Goal: Task Accomplishment & Management: Use online tool/utility

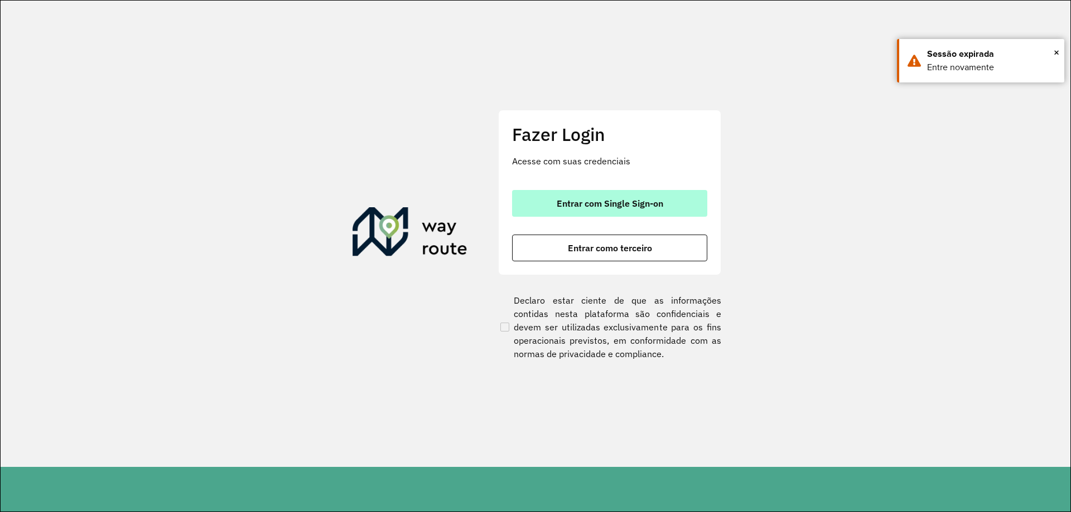
click at [614, 211] on button "Entrar com Single Sign-on" at bounding box center [609, 203] width 195 height 27
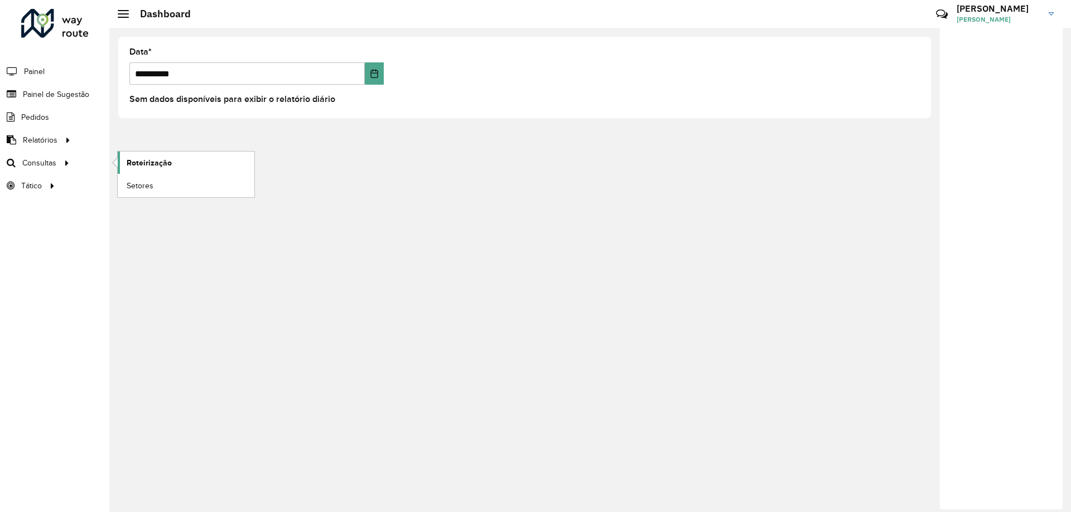
click at [122, 163] on link "Roteirização" at bounding box center [186, 163] width 137 height 22
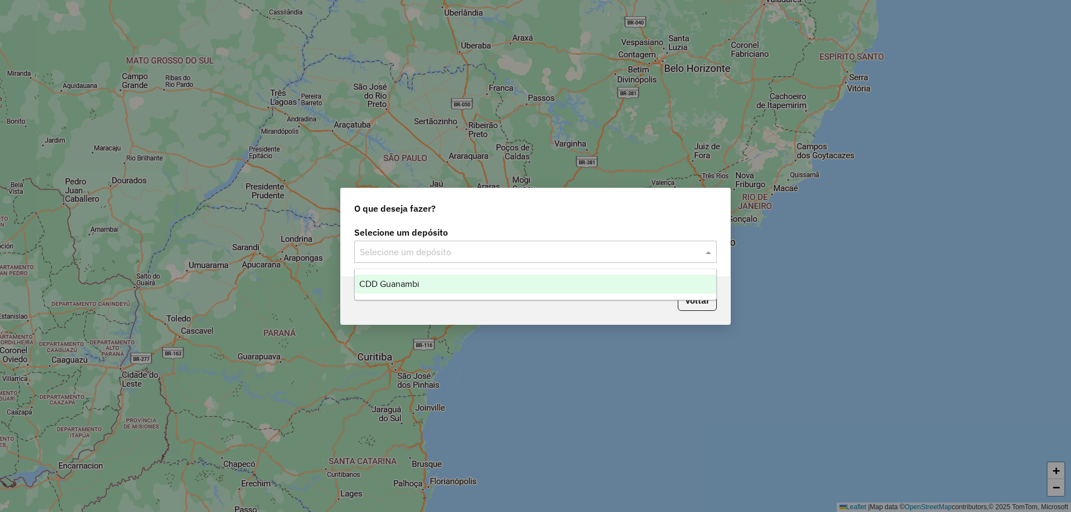
click at [451, 254] on input "text" at bounding box center [524, 252] width 329 height 13
click at [398, 285] on span "CDD Guanambi" at bounding box center [389, 283] width 60 height 9
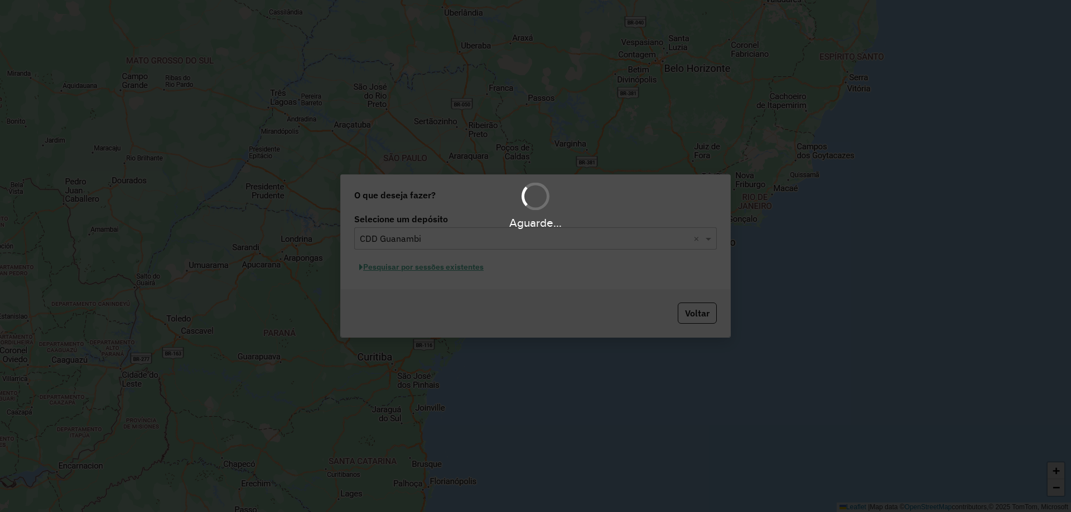
click at [433, 273] on div "Aguarde..." at bounding box center [535, 256] width 1071 height 512
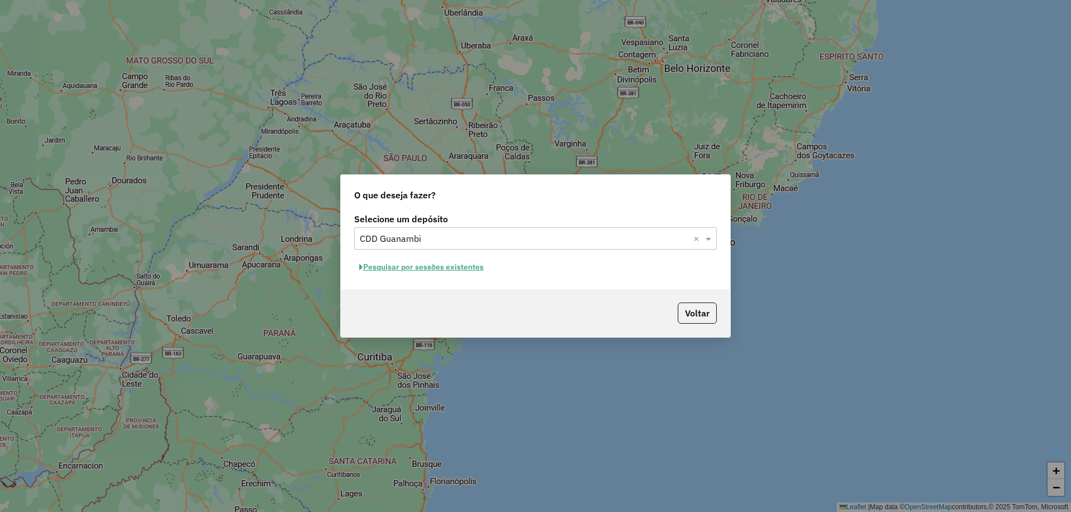
click at [432, 268] on button "Pesquisar por sessões existentes" at bounding box center [421, 267] width 134 height 17
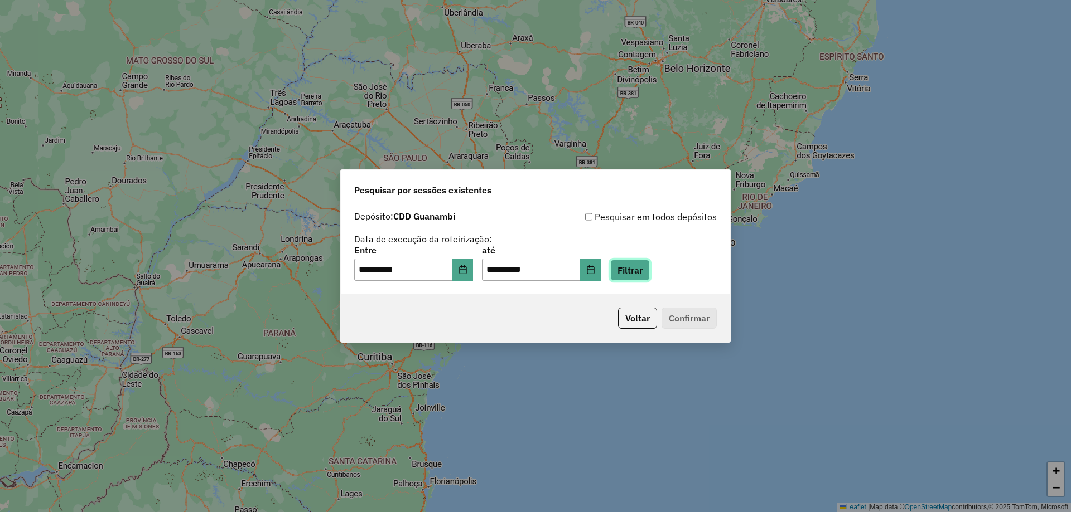
click at [645, 268] on button "Filtrar" at bounding box center [630, 270] width 40 height 21
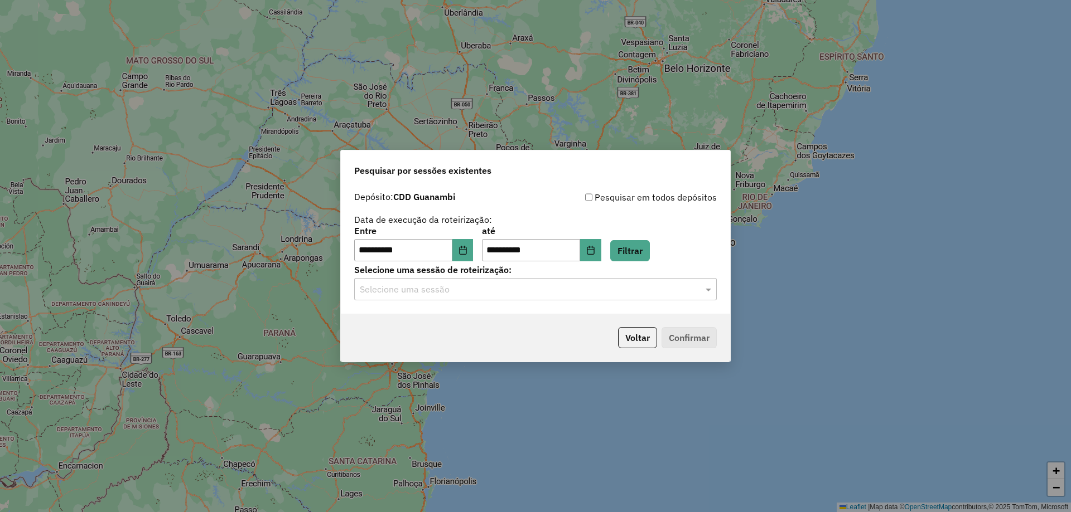
click at [434, 300] on div "Selecione uma sessão" at bounding box center [535, 289] width 362 height 22
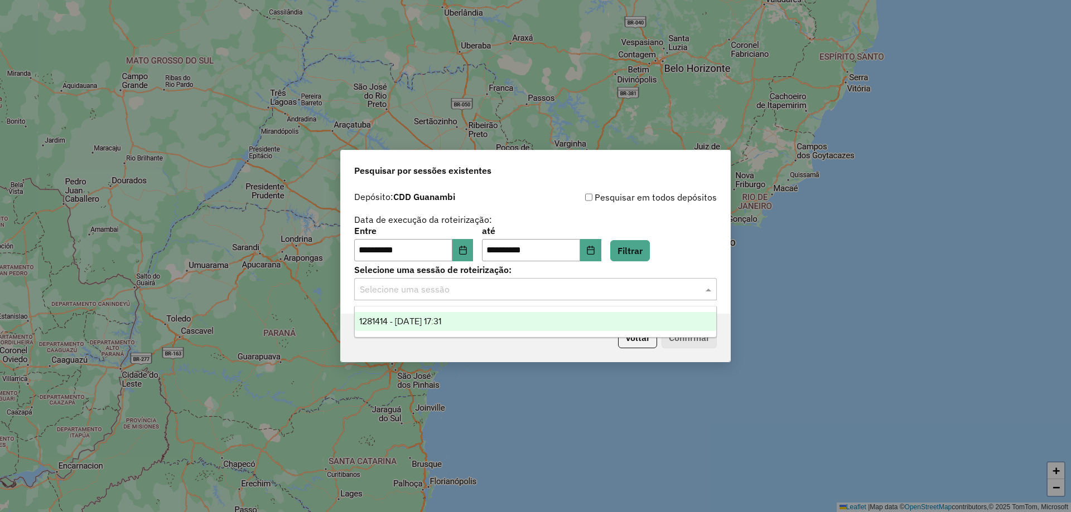
click at [430, 317] on span "1281414 - [DATE] 17:31" at bounding box center [400, 321] width 82 height 9
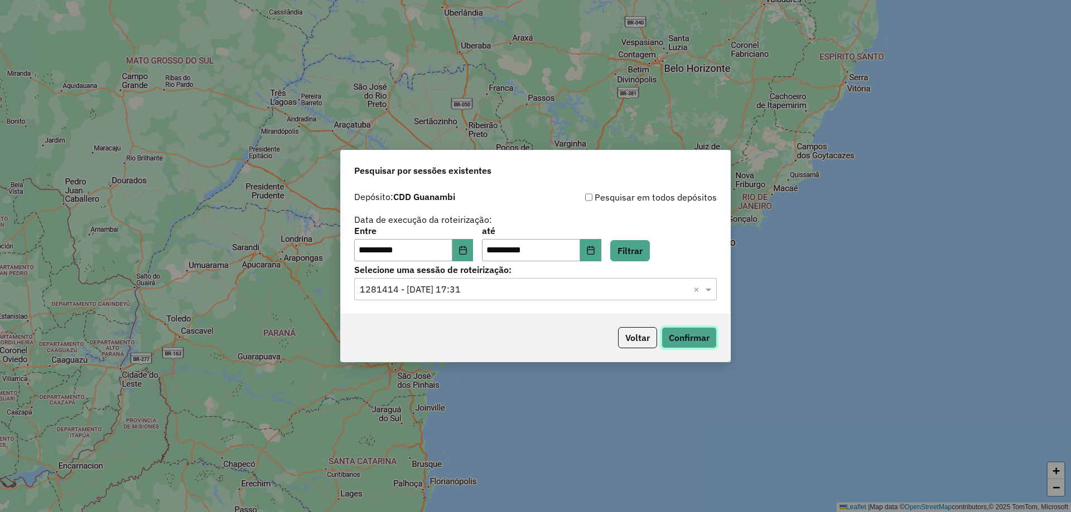
click at [695, 337] on button "Confirmar" at bounding box center [688, 337] width 55 height 21
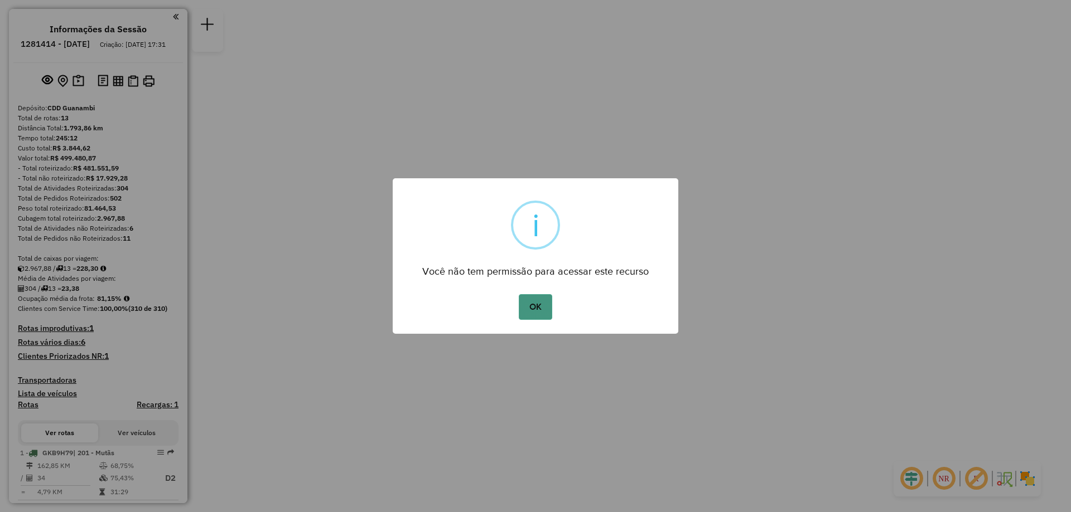
click at [545, 313] on button "OK" at bounding box center [535, 307] width 33 height 26
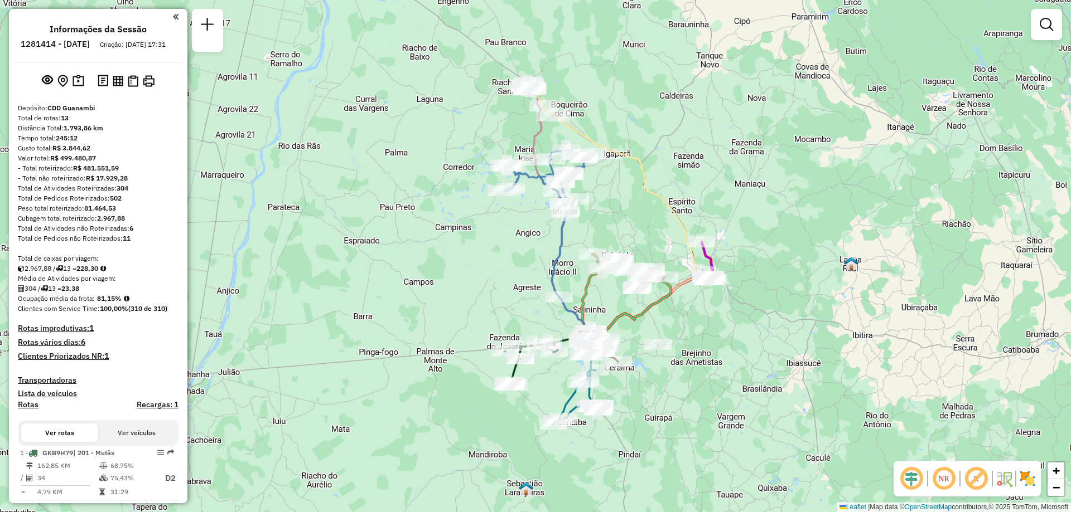
drag, startPoint x: 599, startPoint y: 42, endPoint x: 648, endPoint y: 123, distance: 95.0
click at [648, 123] on div "Janela de atendimento Grade de atendimento Capacidade Transportadoras Veículos …" at bounding box center [535, 256] width 1071 height 512
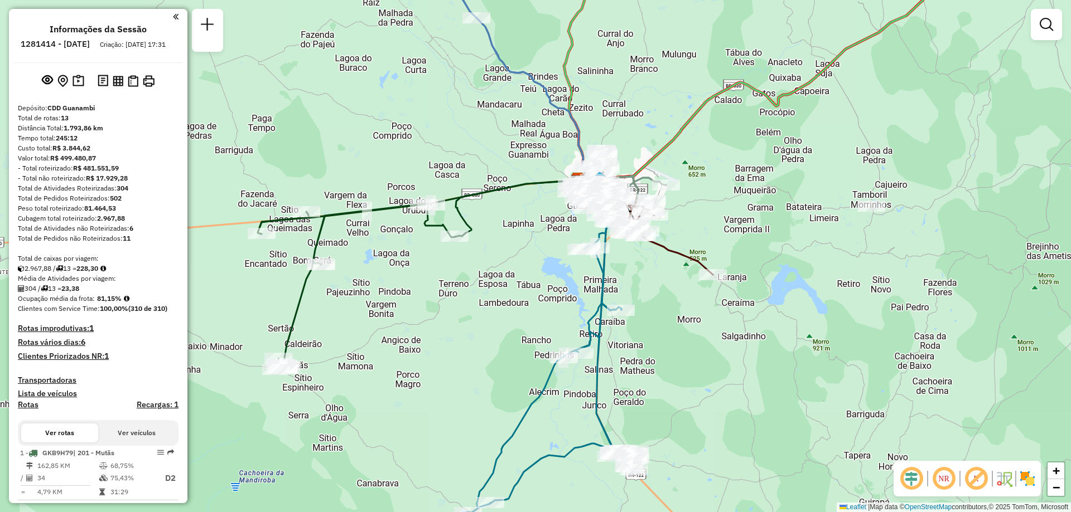
drag, startPoint x: 611, startPoint y: 382, endPoint x: 677, endPoint y: 388, distance: 66.0
click at [677, 388] on div "Janela de atendimento Grade de atendimento Capacidade Transportadoras Veículos …" at bounding box center [535, 256] width 1071 height 512
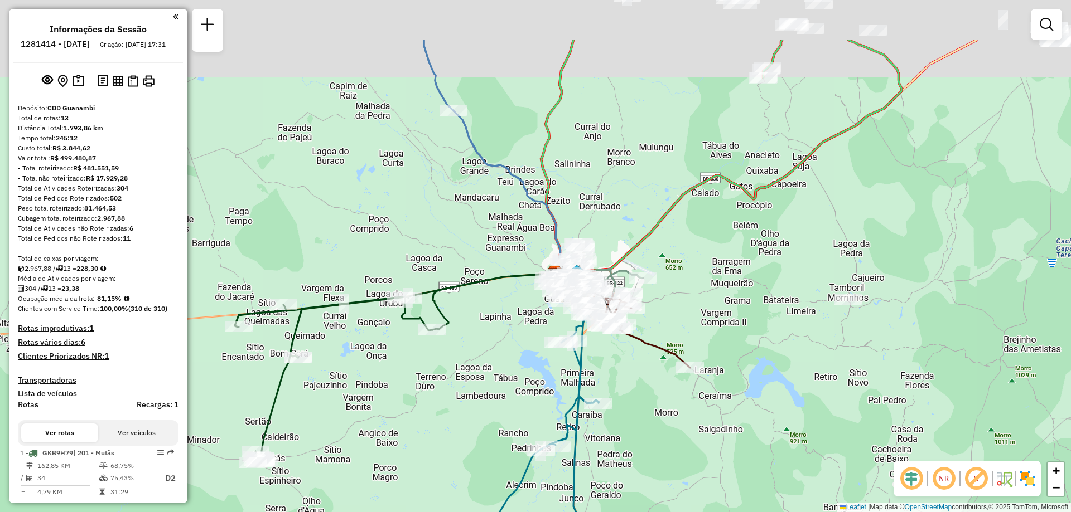
drag, startPoint x: 839, startPoint y: 161, endPoint x: 814, endPoint y: 277, distance: 118.0
click at [814, 276] on div "Janela de atendimento Grade de atendimento Capacidade Transportadoras Veículos …" at bounding box center [535, 256] width 1071 height 512
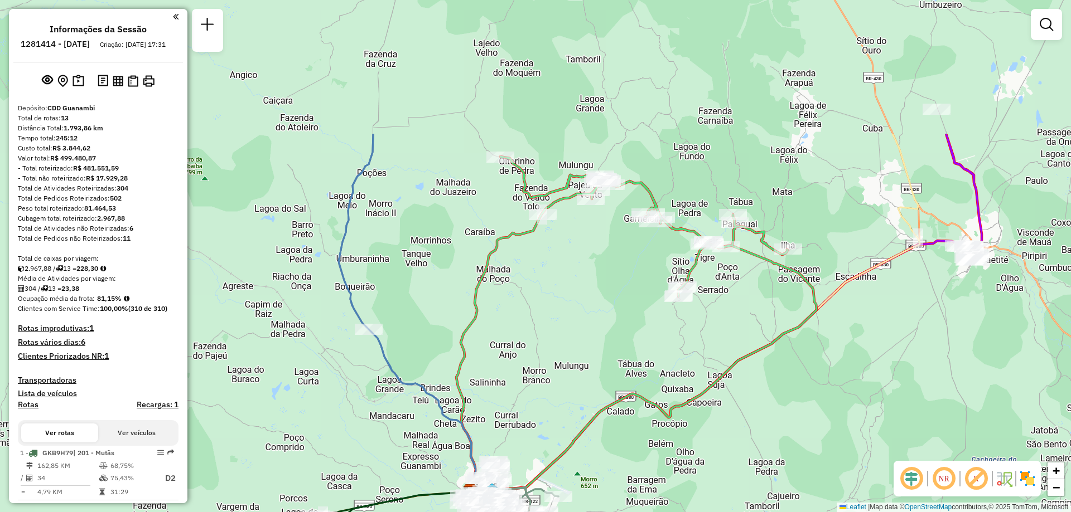
drag, startPoint x: 1014, startPoint y: 137, endPoint x: 952, endPoint y: 278, distance: 154.3
click at [952, 278] on div "Janela de atendimento Grade de atendimento Capacidade Transportadoras Veículos …" at bounding box center [535, 256] width 1071 height 512
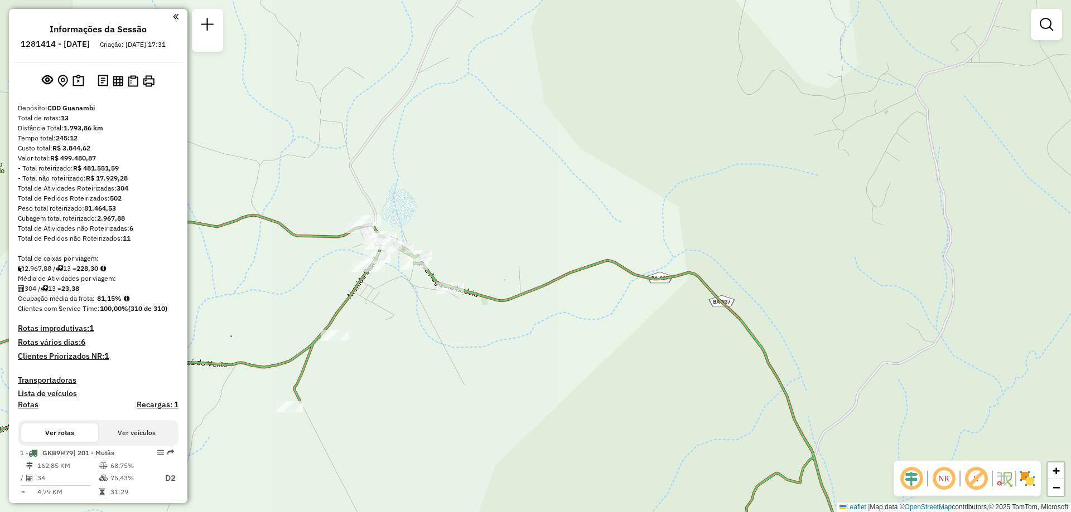
drag, startPoint x: 403, startPoint y: 151, endPoint x: 556, endPoint y: 134, distance: 154.2
click at [555, 134] on div "Janela de atendimento Grade de atendimento Capacidade Transportadoras Veículos …" at bounding box center [535, 256] width 1071 height 512
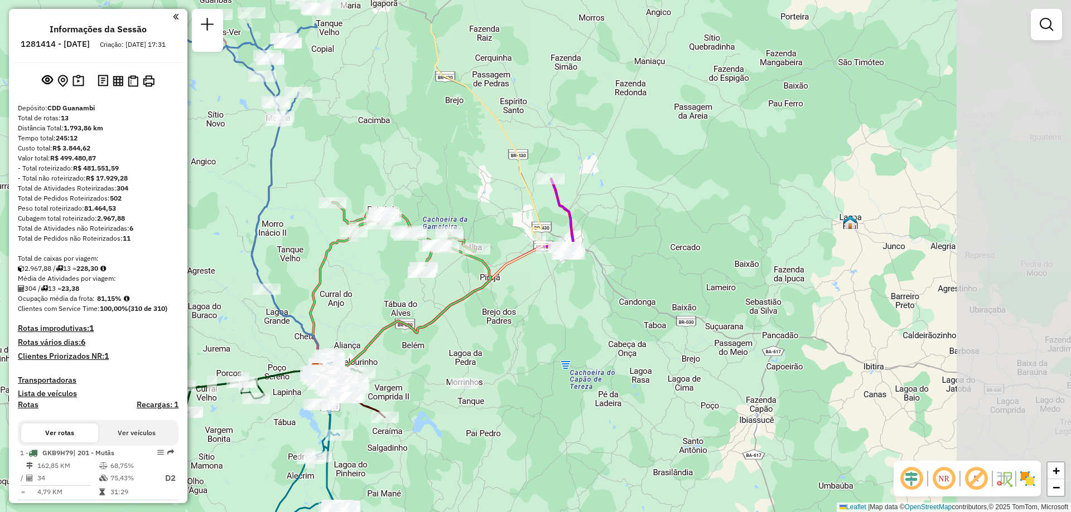
drag, startPoint x: 753, startPoint y: 125, endPoint x: 584, endPoint y: 200, distance: 184.7
click at [584, 200] on div "Janela de atendimento Grade de atendimento Capacidade Transportadoras Veículos …" at bounding box center [535, 256] width 1071 height 512
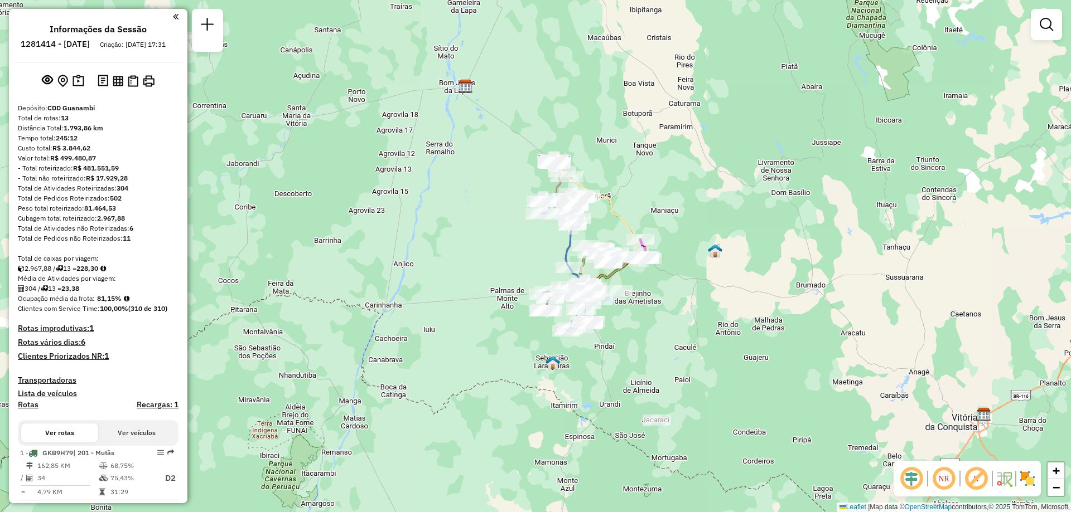
drag, startPoint x: 533, startPoint y: 129, endPoint x: 604, endPoint y: 166, distance: 80.6
click at [607, 160] on div "Janela de atendimento Grade de atendimento Capacidade Transportadoras Veículos …" at bounding box center [535, 256] width 1071 height 512
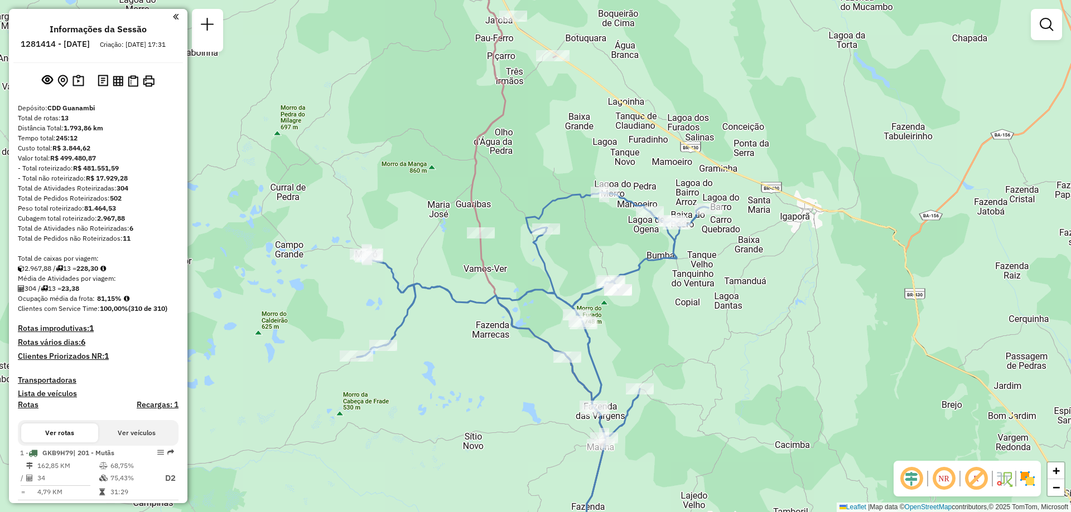
drag, startPoint x: 647, startPoint y: 113, endPoint x: 738, endPoint y: 177, distance: 111.4
click at [738, 177] on icon at bounding box center [796, 285] width 611 height 615
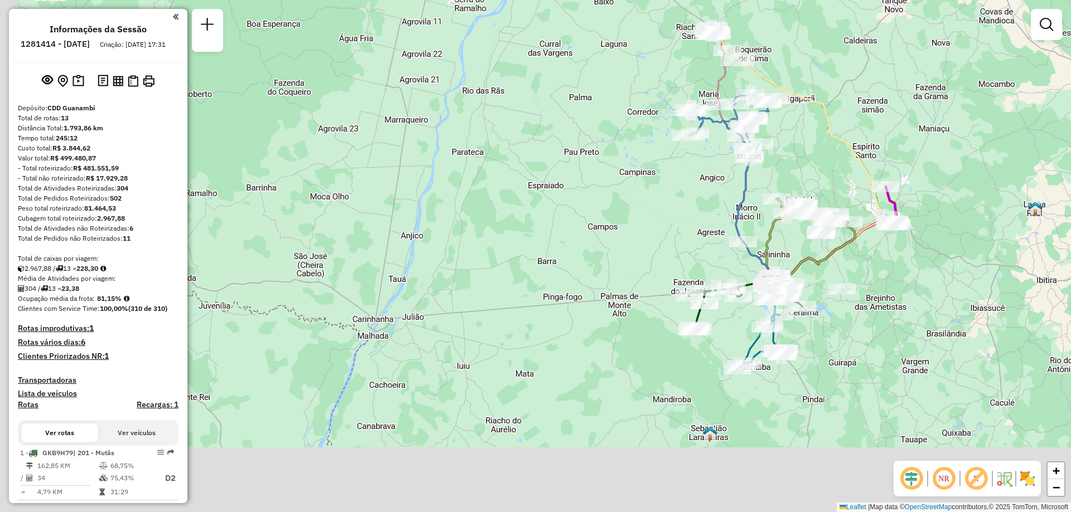
drag, startPoint x: 870, startPoint y: 366, endPoint x: 912, endPoint y: 242, distance: 130.5
click at [912, 242] on div "Janela de atendimento Grade de atendimento Capacidade Transportadoras Veículos …" at bounding box center [535, 256] width 1071 height 512
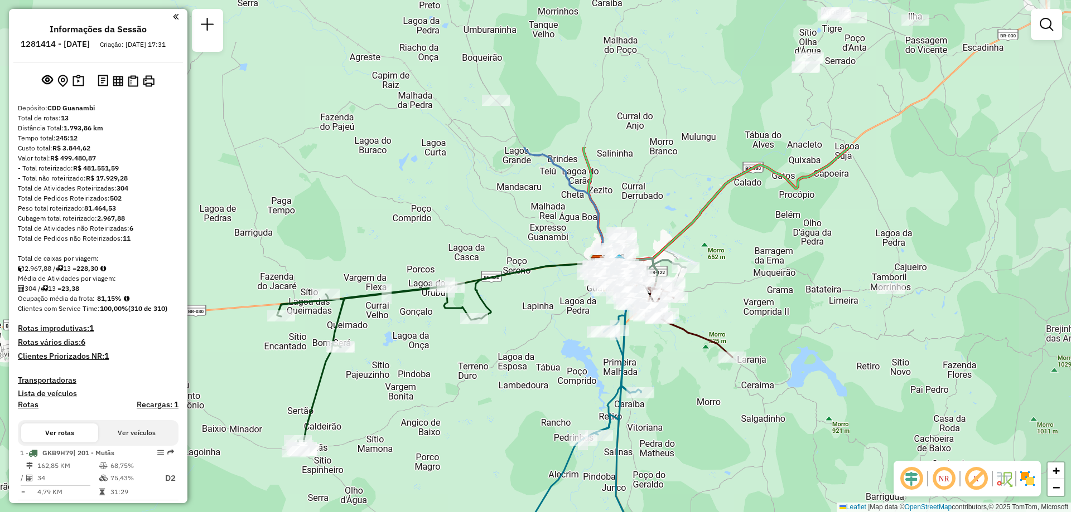
drag, startPoint x: 408, startPoint y: 131, endPoint x: 430, endPoint y: 233, distance: 103.8
click at [255, 253] on div "Janela de atendimento Grade de atendimento Capacidade Transportadoras Veículos …" at bounding box center [535, 256] width 1071 height 512
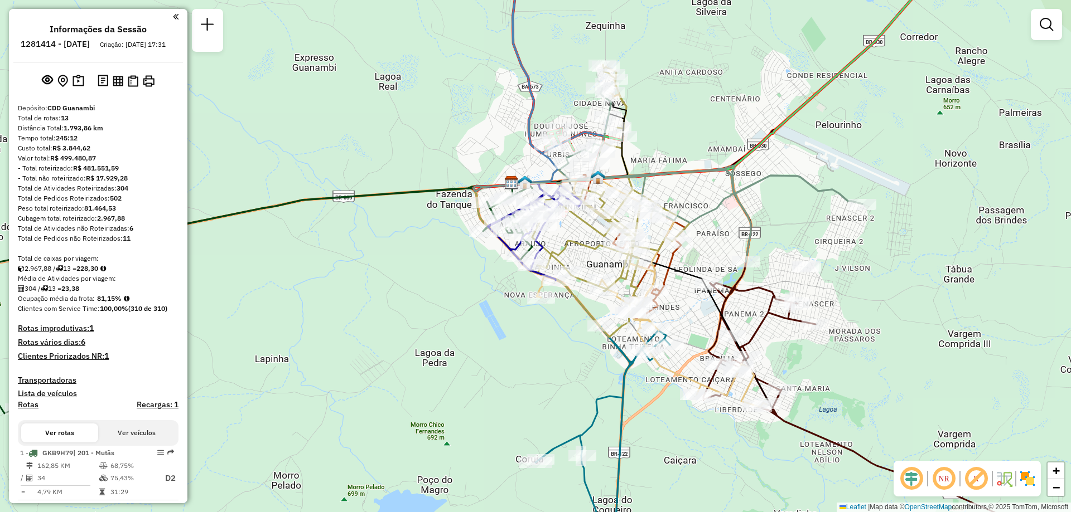
drag, startPoint x: 705, startPoint y: 211, endPoint x: 711, endPoint y: 187, distance: 24.7
click at [711, 187] on div "Janela de atendimento Grade de atendimento Capacidade Transportadoras Veículos …" at bounding box center [535, 256] width 1071 height 512
